Goal: Find specific fact: Find specific fact

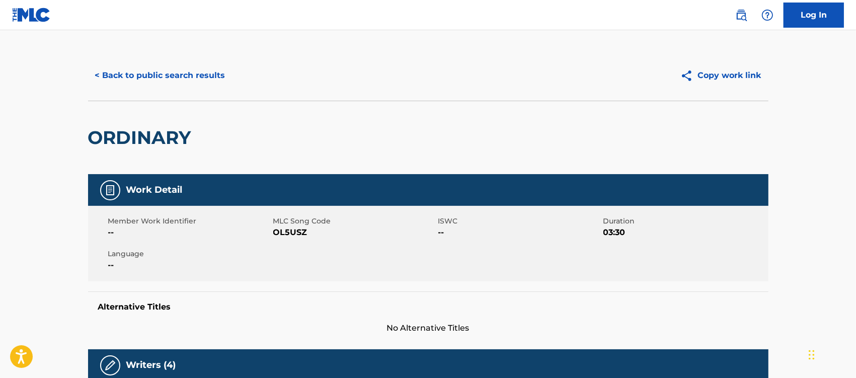
scroll to position [10, 0]
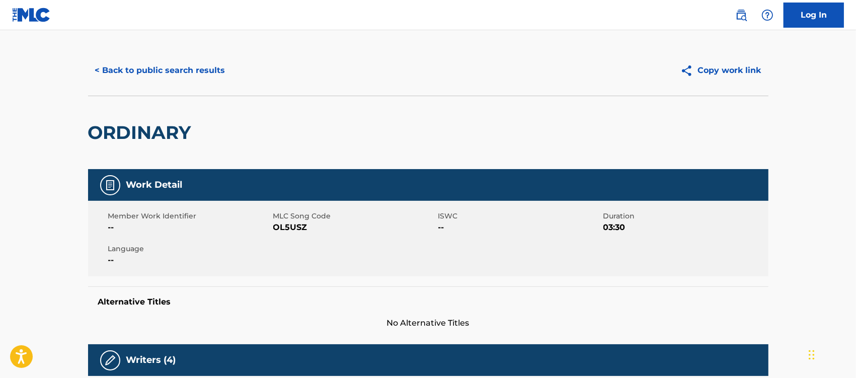
click at [184, 71] on button "< Back to public search results" at bounding box center [160, 70] width 144 height 25
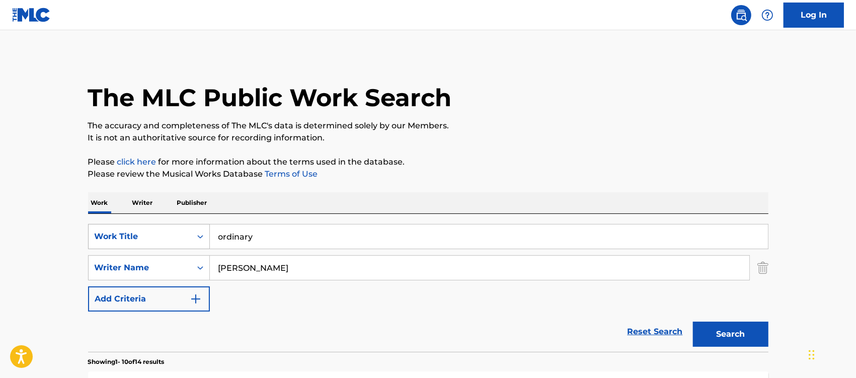
drag, startPoint x: 271, startPoint y: 237, endPoint x: 174, endPoint y: 233, distance: 97.2
click at [174, 233] on div "SearchWithCriteriad481fefd-2780-41d9-bb07-57206e1c6650 Work Title ordinary" at bounding box center [428, 236] width 680 height 25
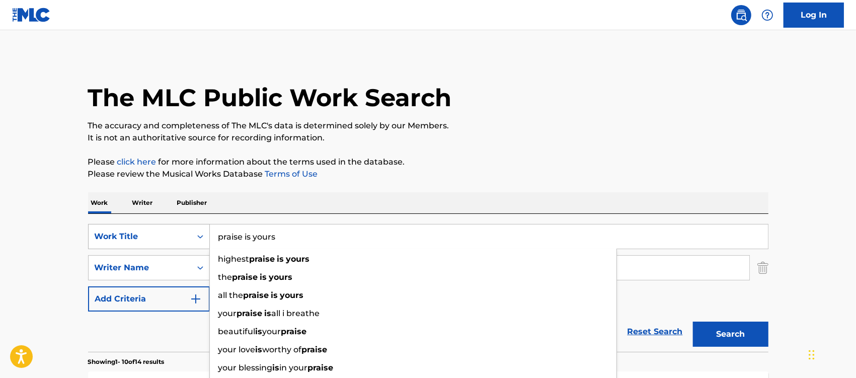
type input "praise is yours"
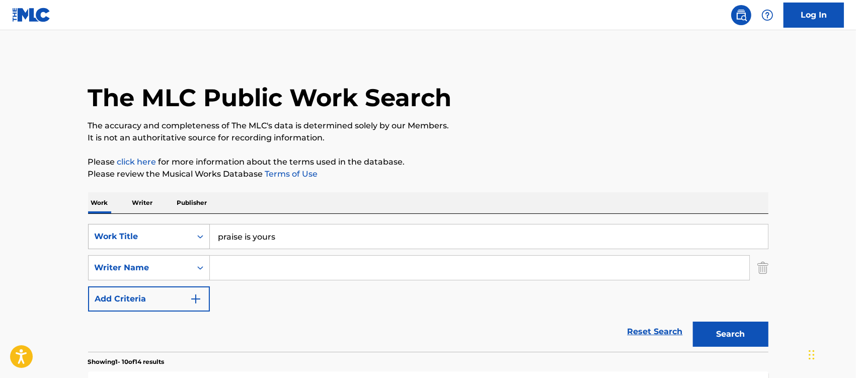
click at [693, 322] on button "Search" at bounding box center [730, 334] width 75 height 25
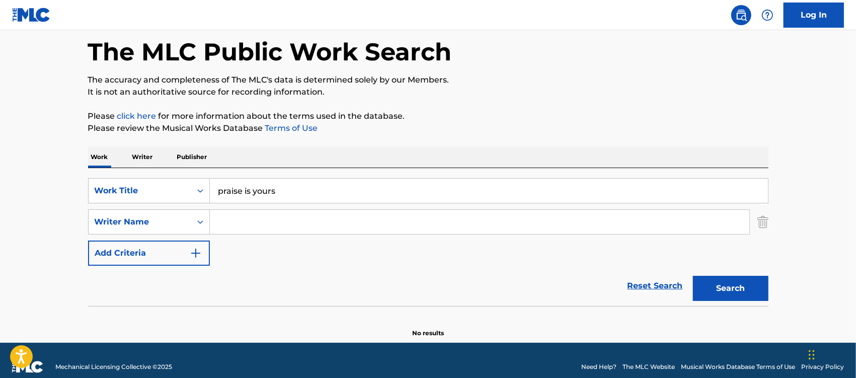
scroll to position [59, 0]
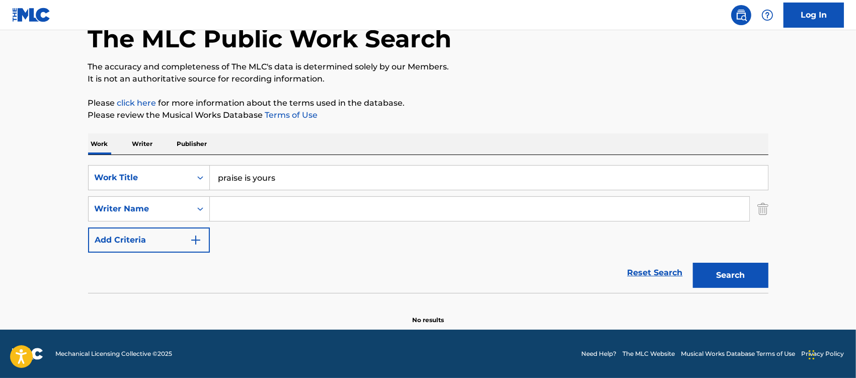
click at [217, 180] on input "praise is yours" at bounding box center [489, 178] width 558 height 24
type input "the praise is yours"
click at [693, 263] on button "Search" at bounding box center [730, 275] width 75 height 25
click at [740, 283] on button "Search" at bounding box center [730, 275] width 75 height 25
click at [736, 277] on button "Search" at bounding box center [730, 275] width 75 height 25
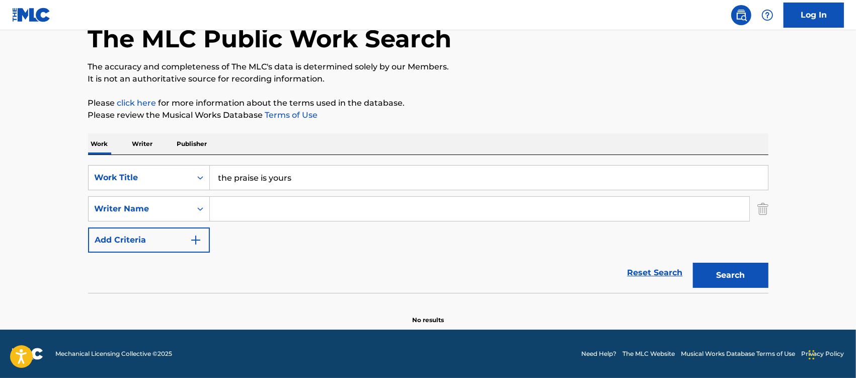
click at [240, 208] on input "Search Form" at bounding box center [479, 209] width 539 height 24
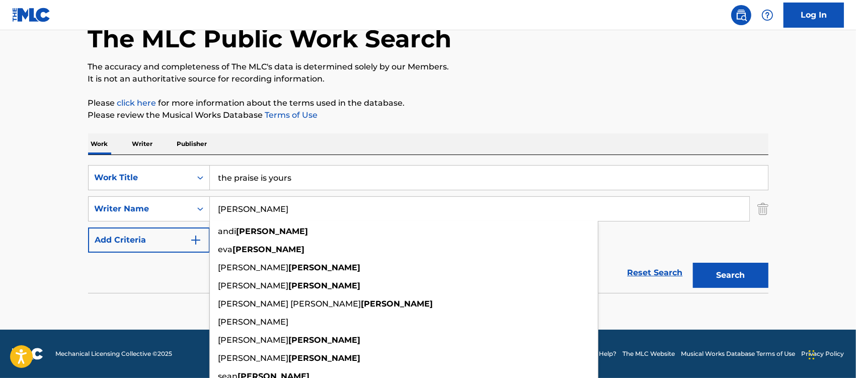
type input "[PERSON_NAME]"
click at [693, 263] on button "Search" at bounding box center [730, 275] width 75 height 25
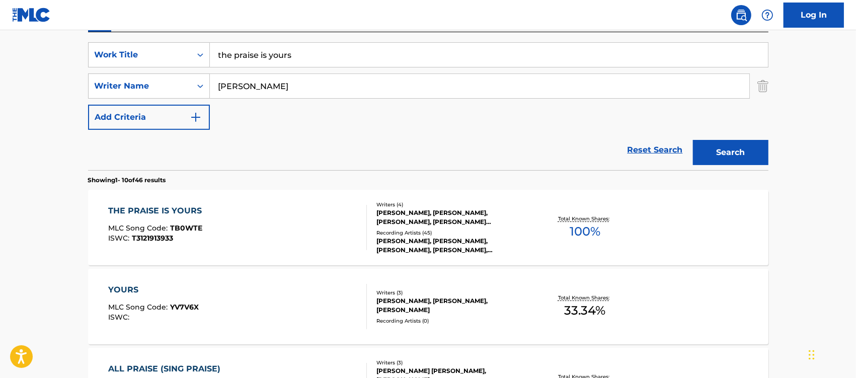
scroll to position [185, 0]
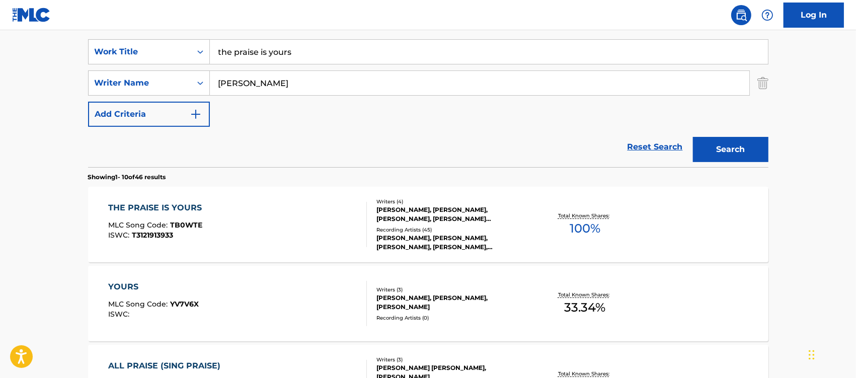
click at [131, 205] on div "THE PRAISE IS YOURS" at bounding box center [157, 208] width 99 height 12
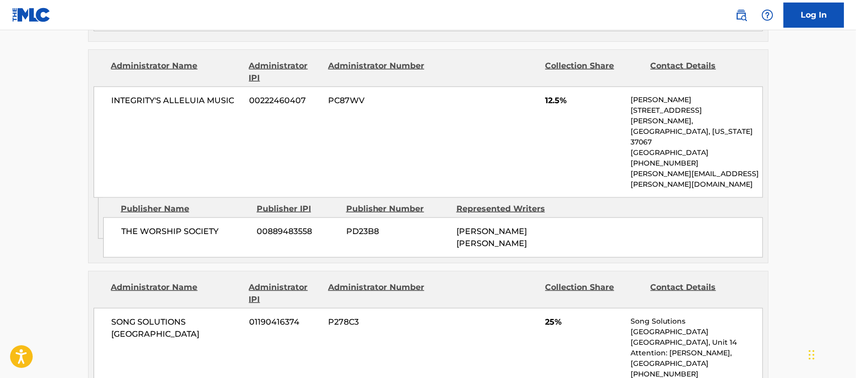
scroll to position [1069, 0]
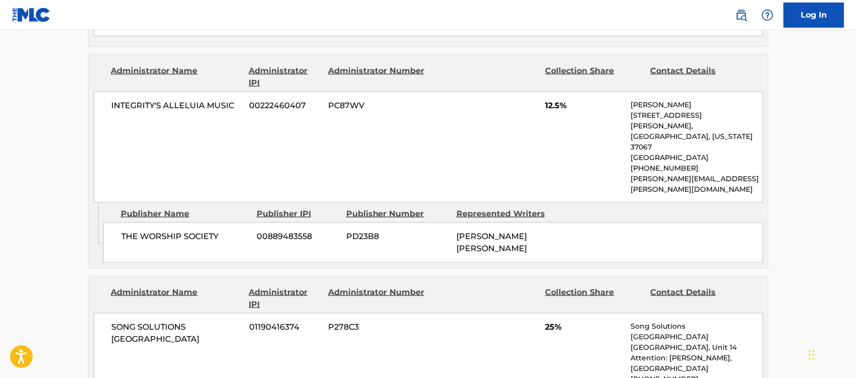
drag, startPoint x: 722, startPoint y: 292, endPoint x: 653, endPoint y: 298, distance: 69.2
click at [653, 313] on div "SONG SOLUTIONS USA 01190416374 P278C3 25% Song Solutions [GEOGRAPHIC_DATA] [GEO…" at bounding box center [428, 358] width 669 height 90
click at [716, 342] on p "[GEOGRAPHIC_DATA], Unit 14 Attention: [PERSON_NAME]," at bounding box center [696, 352] width 131 height 21
drag, startPoint x: 214, startPoint y: 237, endPoint x: 105, endPoint y: 238, distance: 109.2
click at [105, 313] on div "SONG SOLUTIONS USA 01190416374 P278C3 25% Song Solutions [GEOGRAPHIC_DATA] [GEO…" at bounding box center [428, 358] width 669 height 90
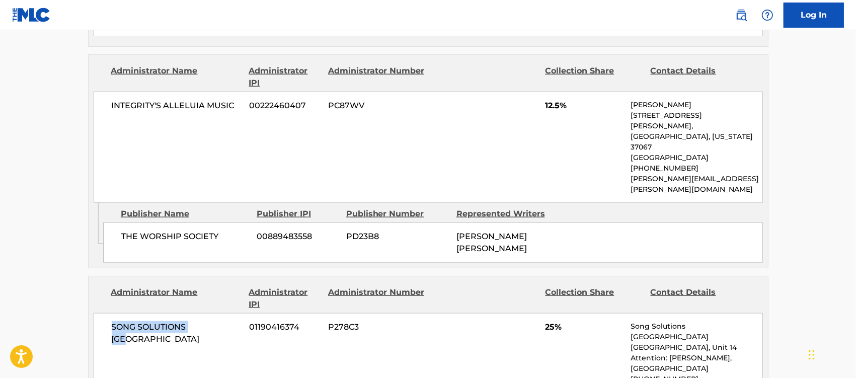
copy span "SONG SOLUTIONS [GEOGRAPHIC_DATA]"
